Goal: Transaction & Acquisition: Book appointment/travel/reservation

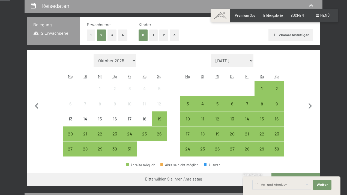
scroll to position [137, 0]
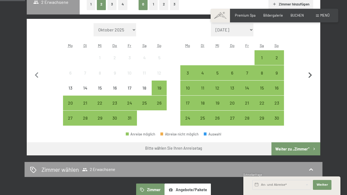
click at [311, 74] on icon "button" at bounding box center [309, 74] width 11 height 11
select select "[DATE]"
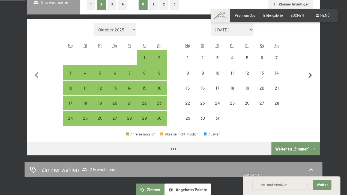
click at [311, 74] on icon "button" at bounding box center [309, 74] width 11 height 11
select select "[DATE]"
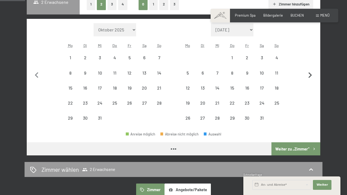
select select "[DATE]"
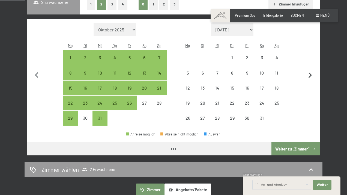
select select "[DATE]"
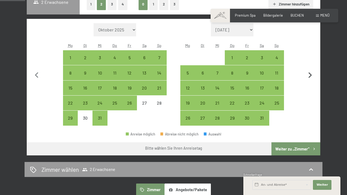
click at [311, 74] on icon "button" at bounding box center [309, 74] width 11 height 11
select select "[DATE]"
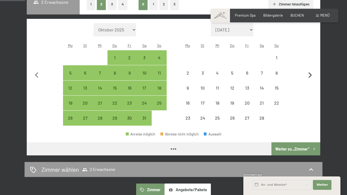
select select "[DATE]"
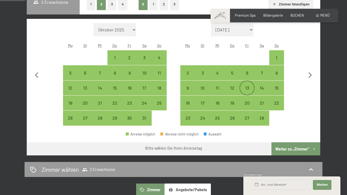
click at [244, 89] on div "13" at bounding box center [247, 93] width 14 height 14
select select "[DATE]"
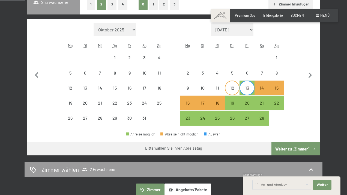
click at [235, 90] on div "12" at bounding box center [232, 93] width 14 height 14
select select "[DATE]"
click at [214, 106] on div "18" at bounding box center [217, 108] width 14 height 14
select select "[DATE]"
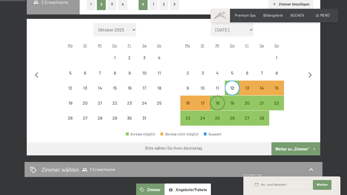
select select "[DATE]"
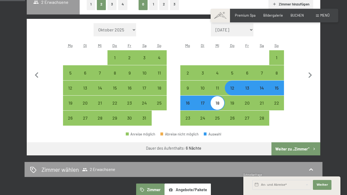
click at [301, 153] on button "Weiter zu „Zimmer“" at bounding box center [295, 148] width 49 height 13
select select "[DATE]"
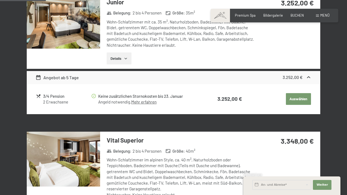
scroll to position [174, 0]
